Goal: Transaction & Acquisition: Purchase product/service

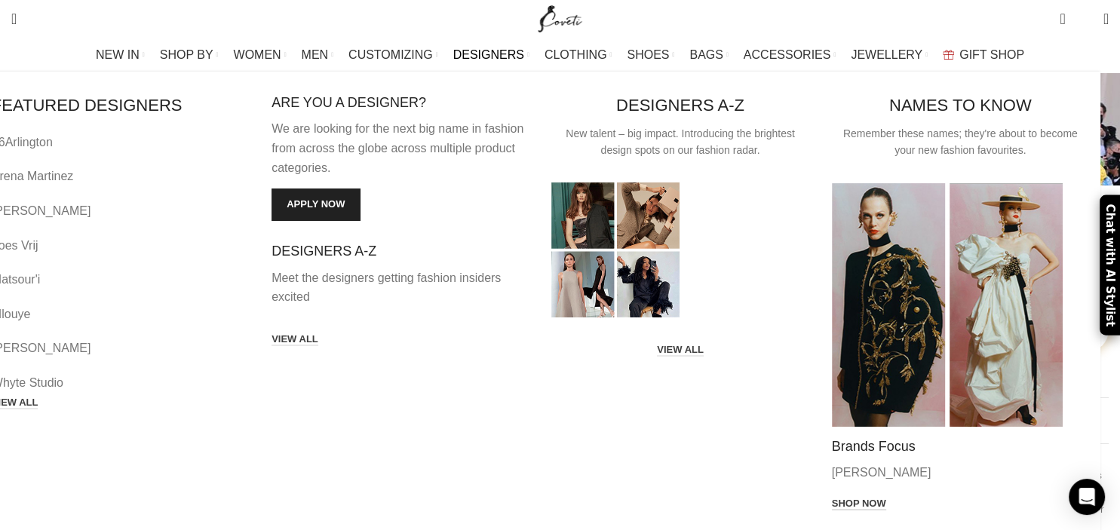
click at [836, 498] on link "Shop now" at bounding box center [859, 505] width 54 height 14
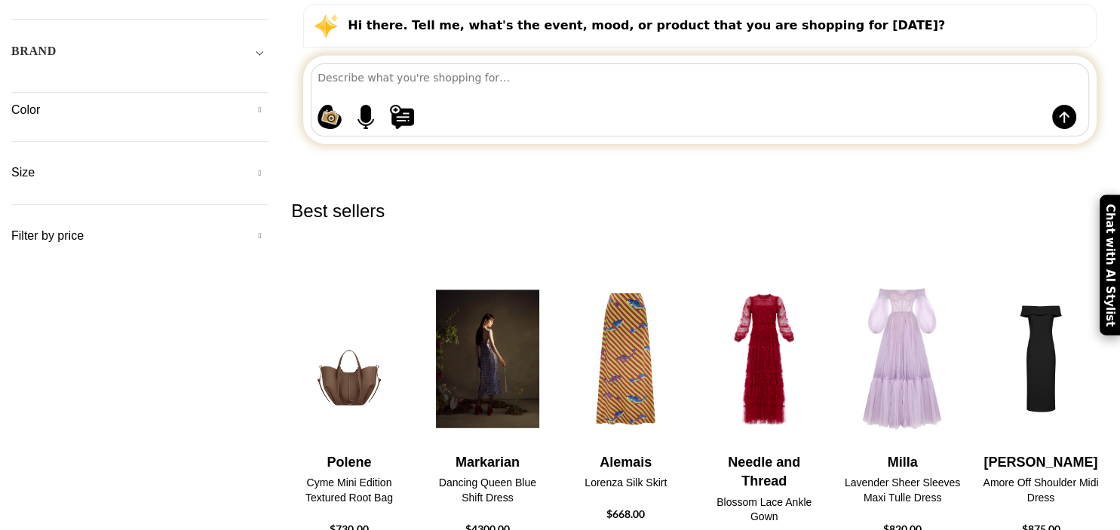
scroll to position [238, 0]
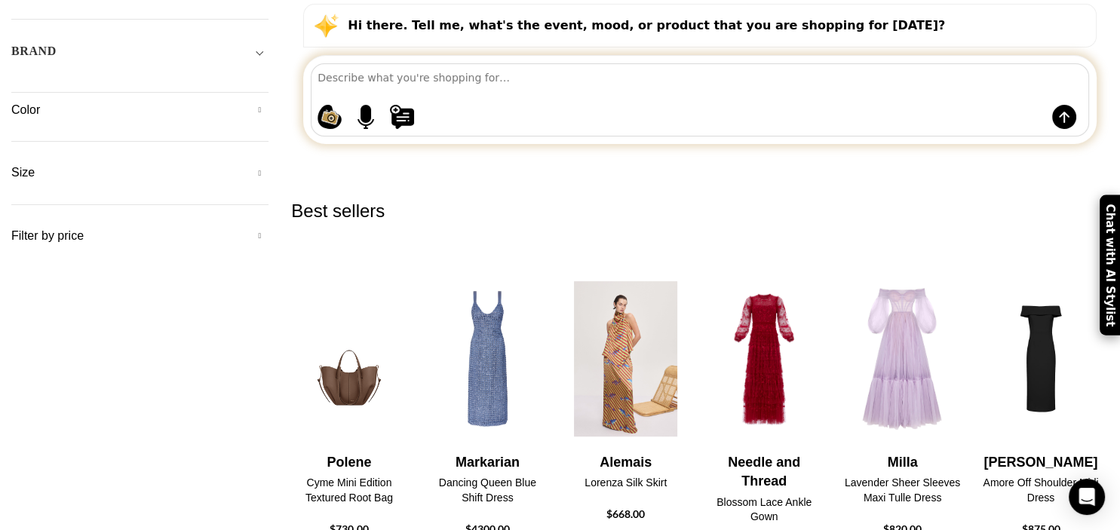
click at [686, 273] on img "3 / 30" at bounding box center [625, 359] width 119 height 186
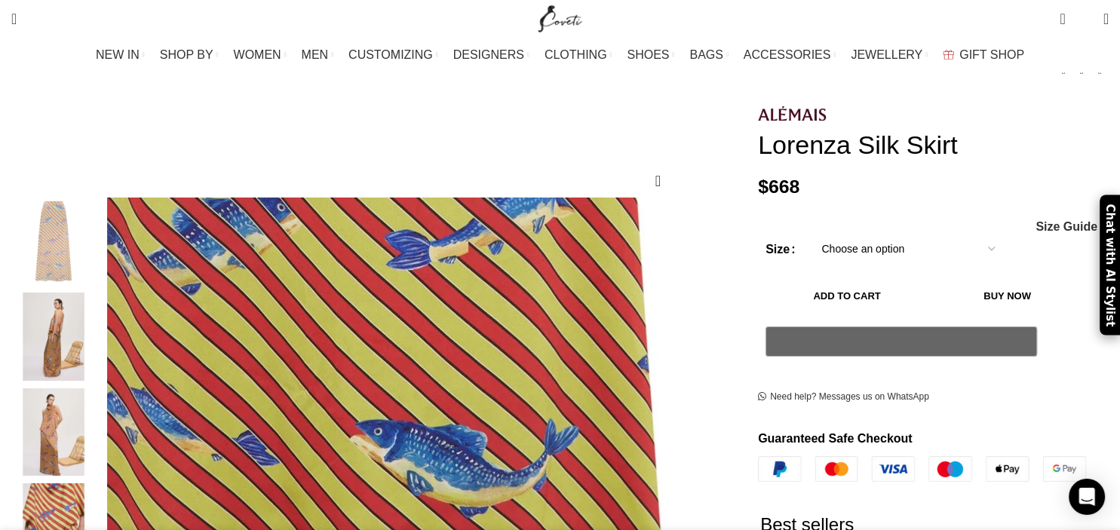
scroll to position [557, 0]
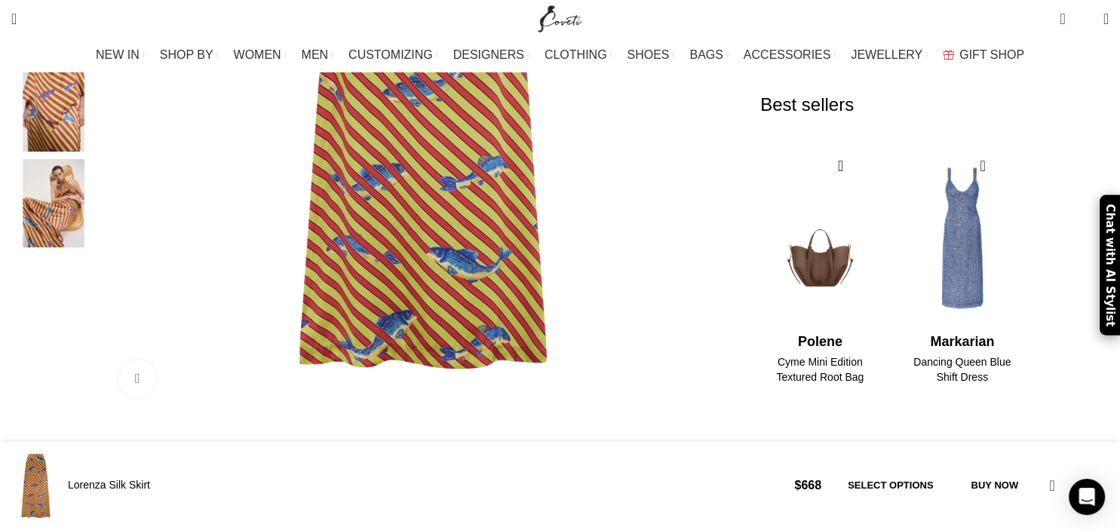
click at [100, 189] on img "5 / 5" at bounding box center [54, 203] width 92 height 88
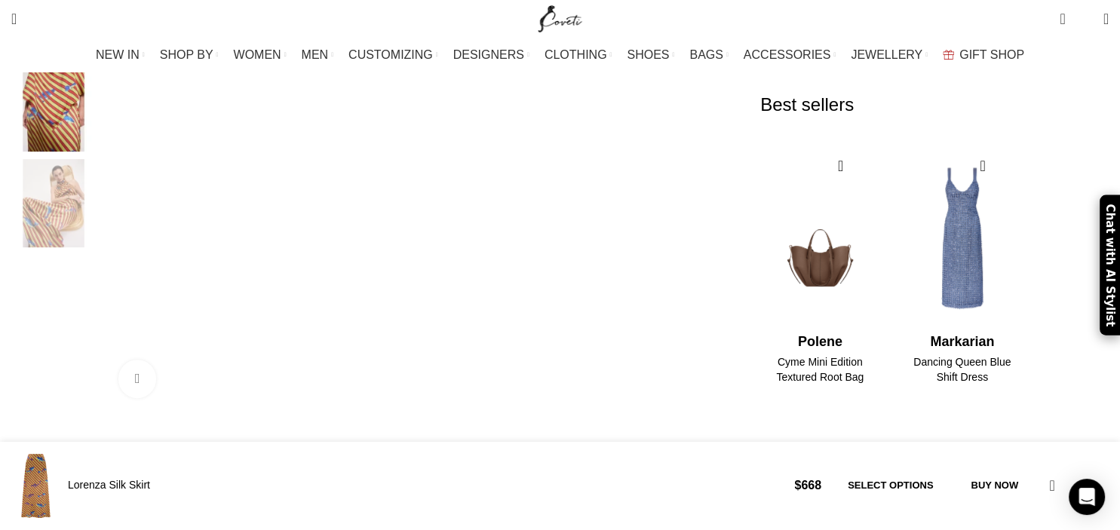
scroll to position [238, 0]
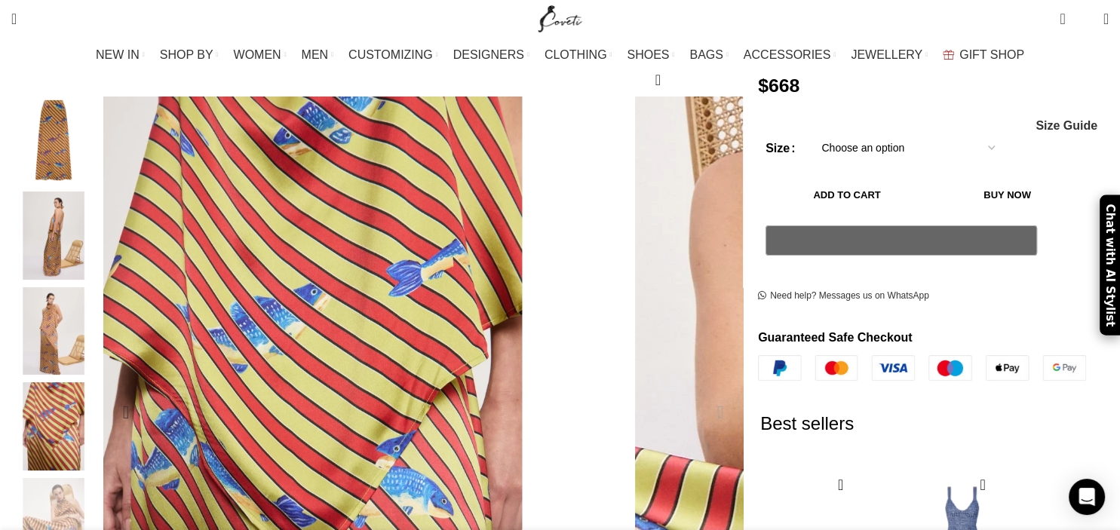
click at [565, 278] on img "5 / 5" at bounding box center [745, 461] width 1131 height 1697
